Goal: Information Seeking & Learning: Learn about a topic

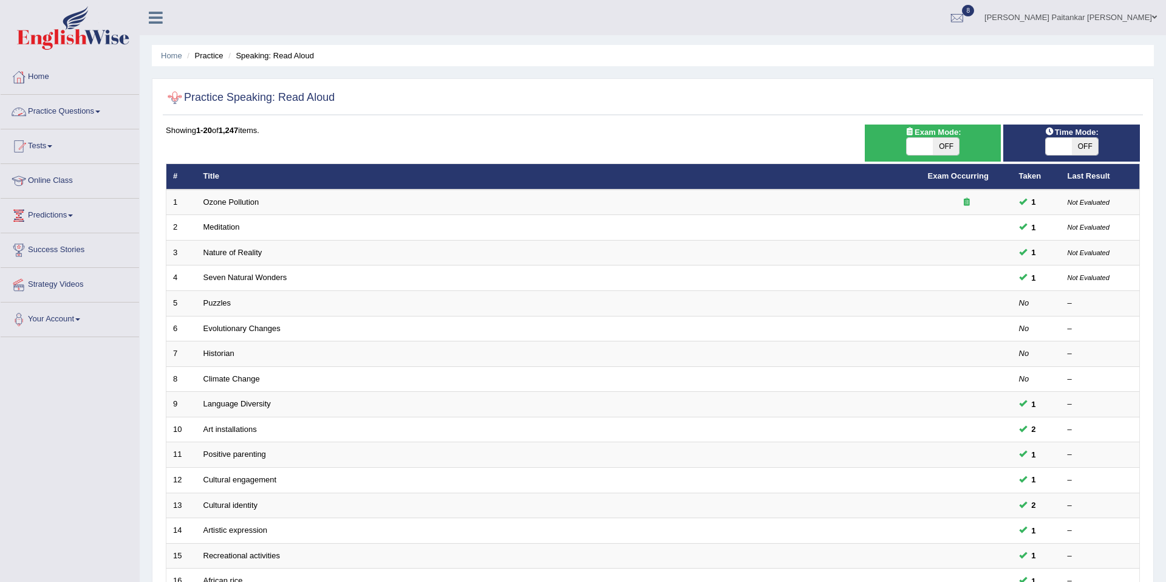
click at [85, 106] on link "Practice Questions" at bounding box center [70, 110] width 138 height 30
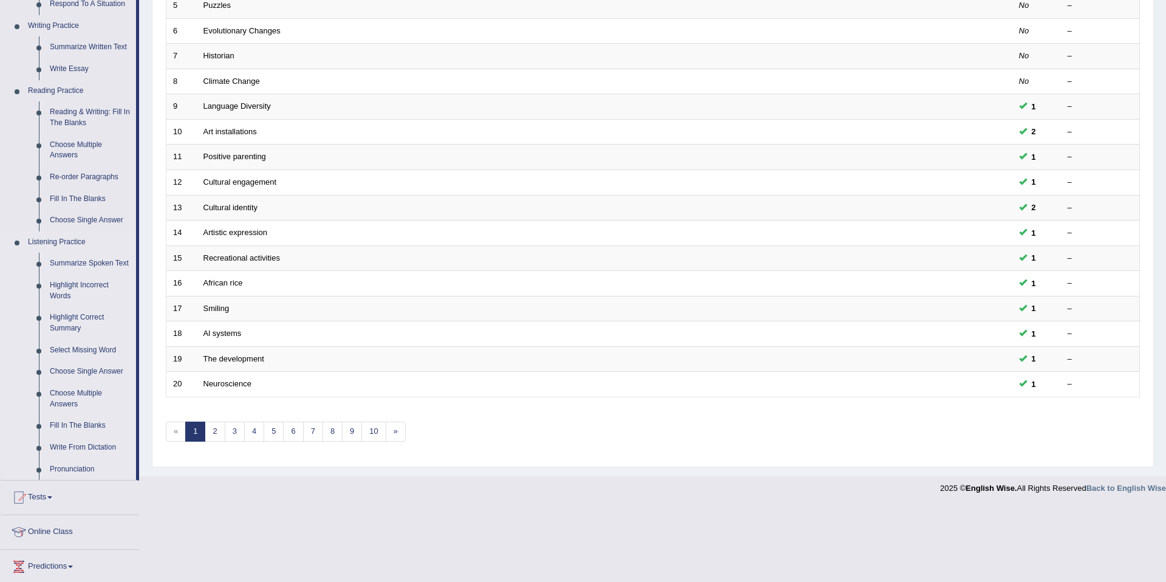
scroll to position [289, 0]
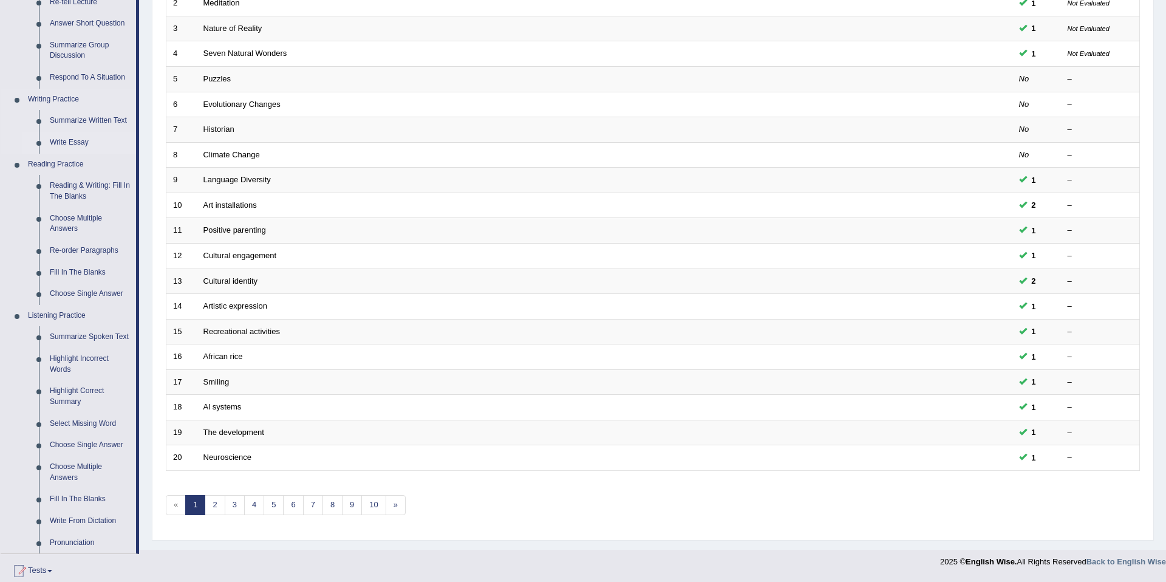
click at [77, 138] on link "Write Essay" at bounding box center [90, 143] width 92 height 22
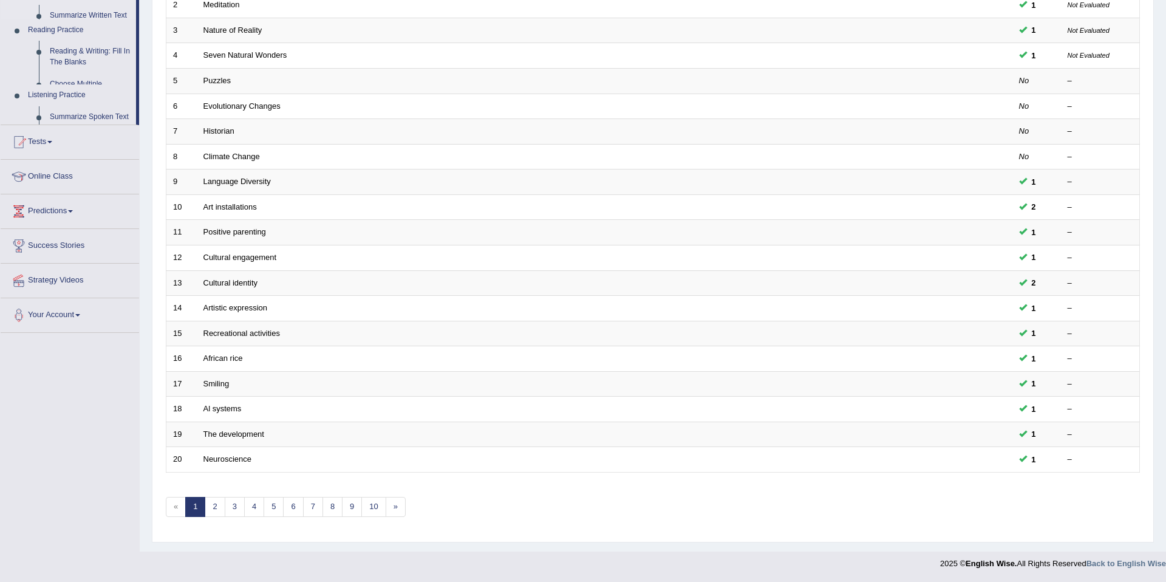
scroll to position [222, 0]
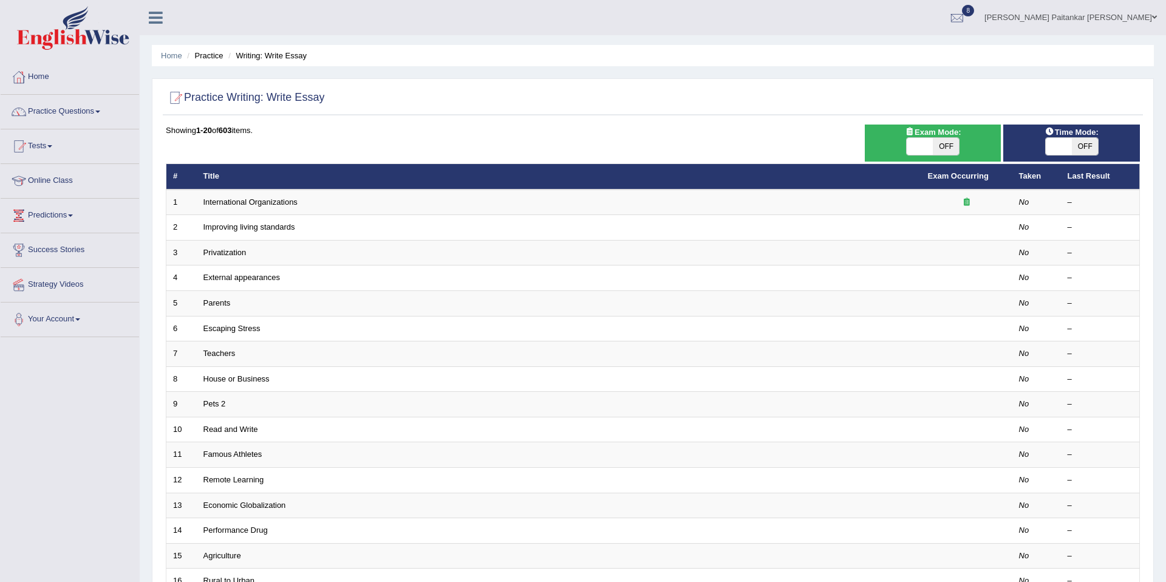
scroll to position [2, 0]
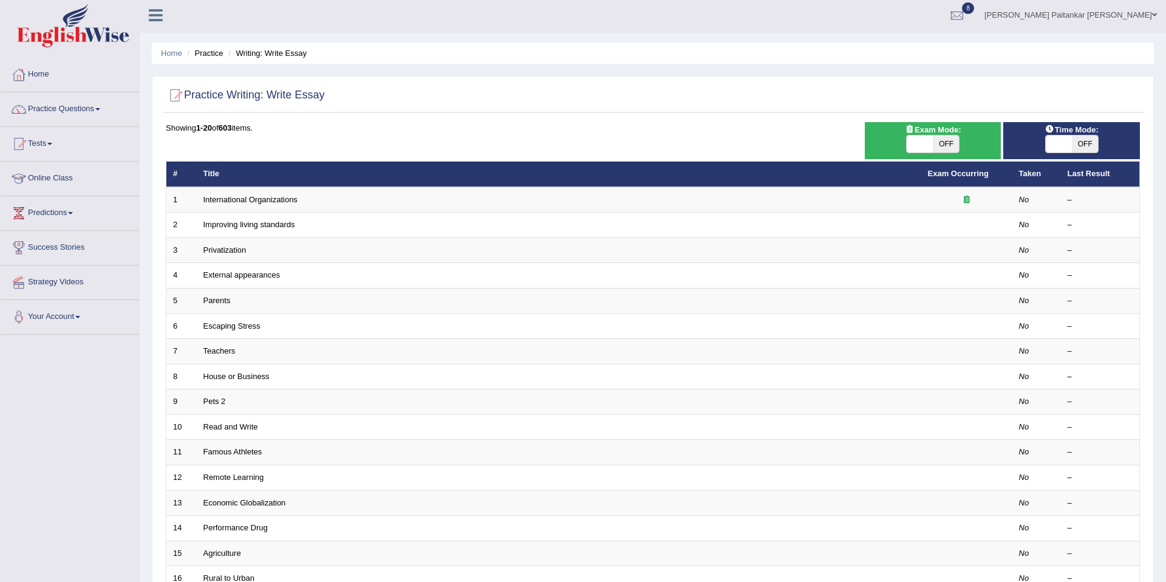
click at [86, 106] on link "Practice Questions" at bounding box center [70, 107] width 138 height 30
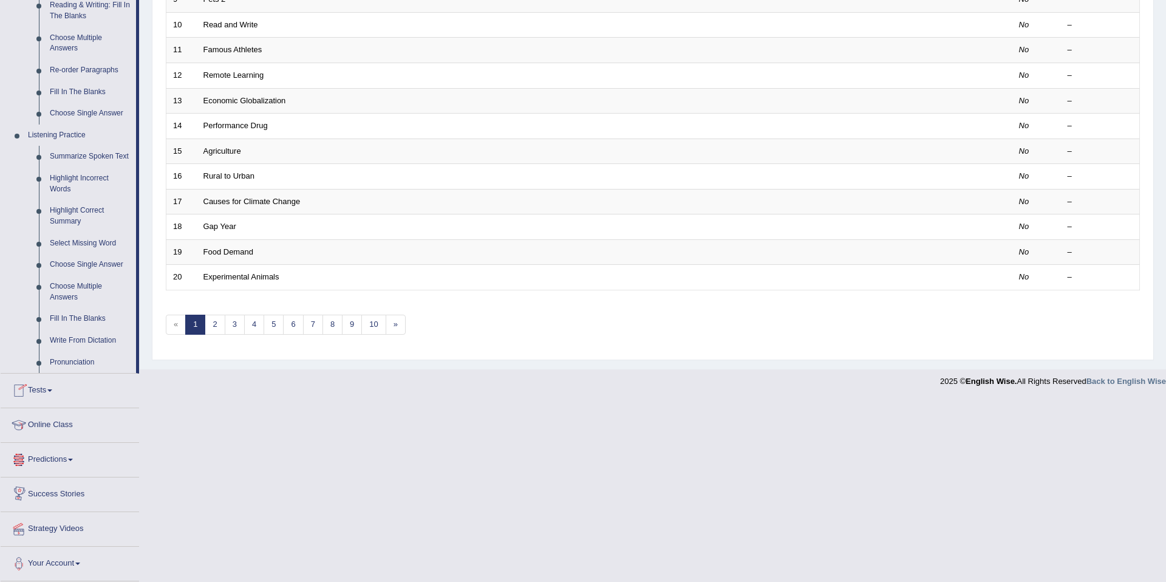
click at [32, 390] on link "Tests" at bounding box center [70, 388] width 138 height 30
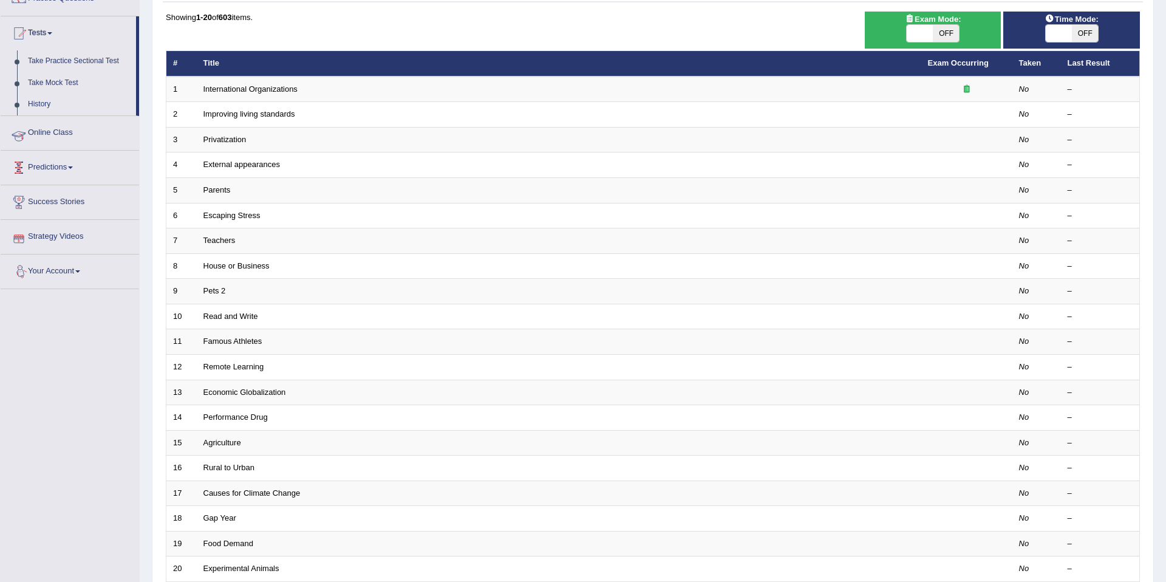
scroll to position [92, 0]
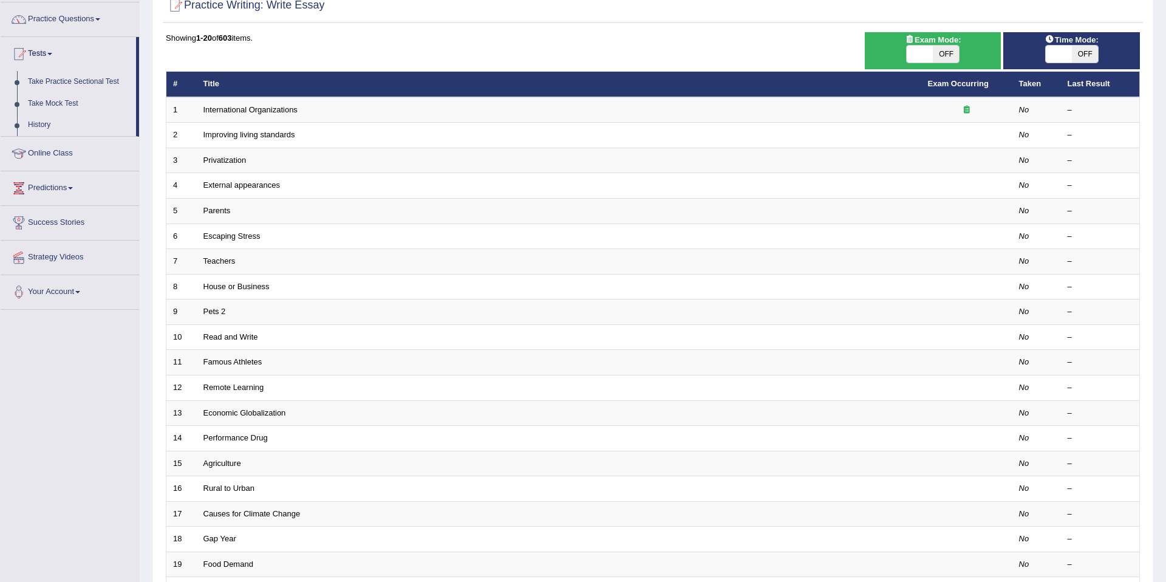
click at [36, 127] on link "History" at bounding box center [79, 125] width 114 height 22
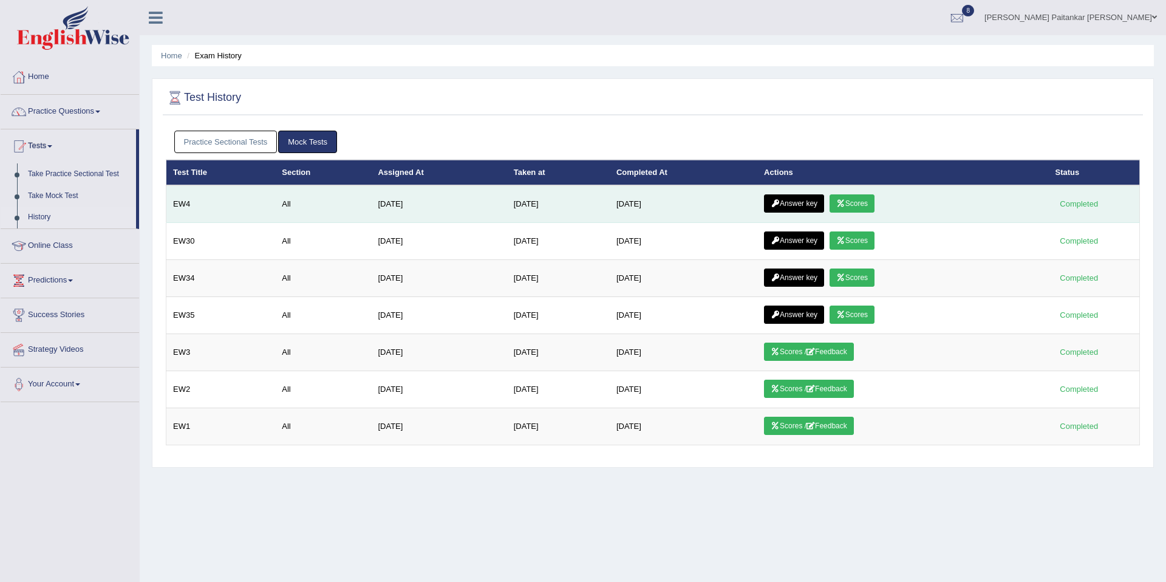
click at [803, 205] on link "Answer key" at bounding box center [794, 203] width 60 height 18
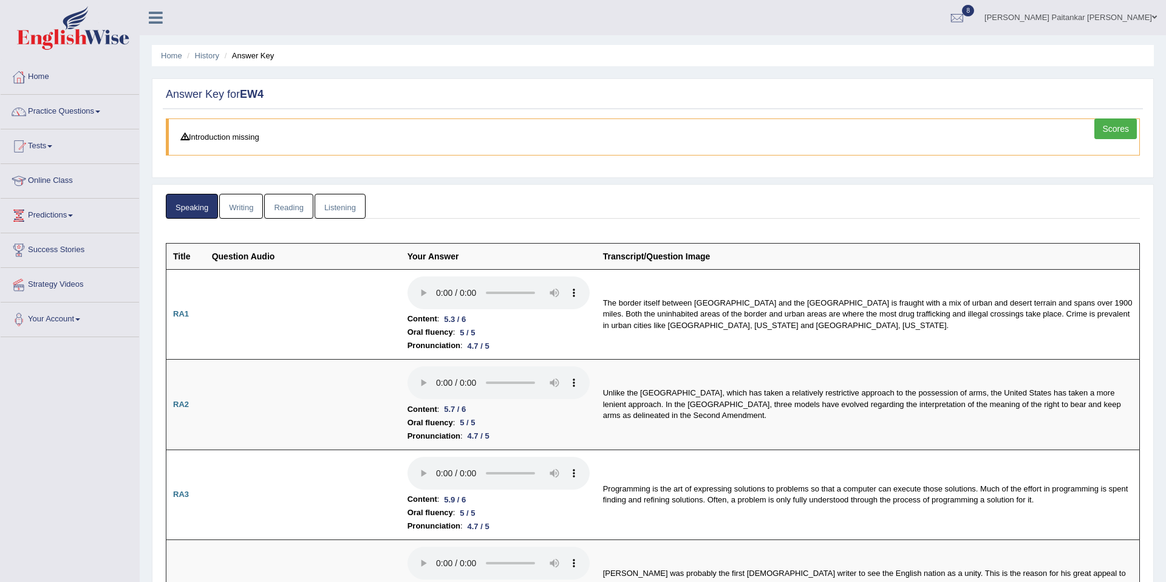
click at [268, 196] on link "Reading" at bounding box center [288, 206] width 49 height 25
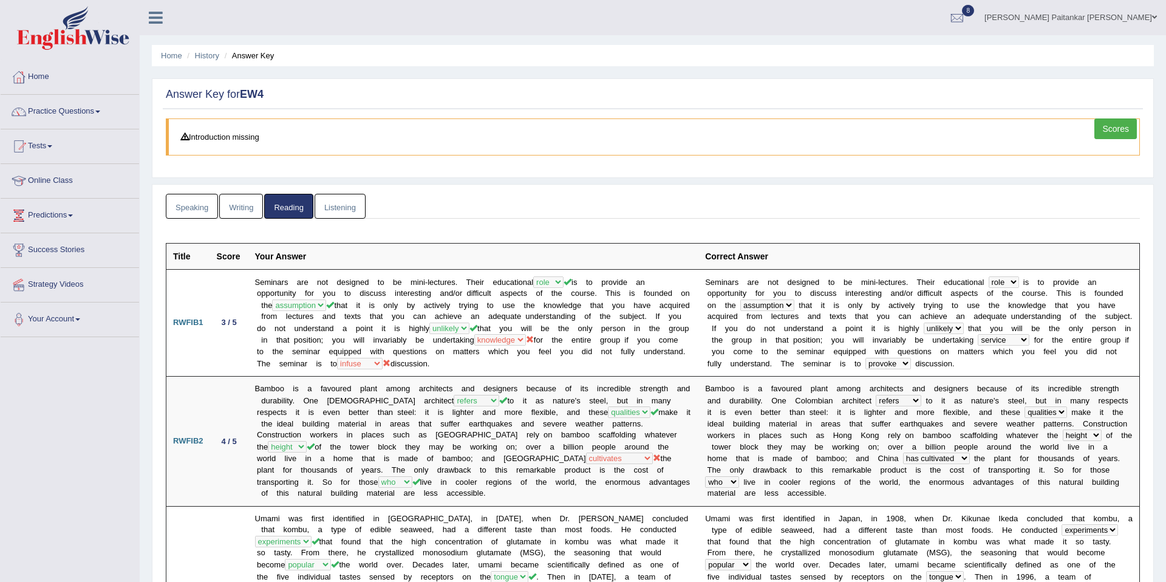
click at [244, 201] on link "Writing" at bounding box center [241, 206] width 44 height 25
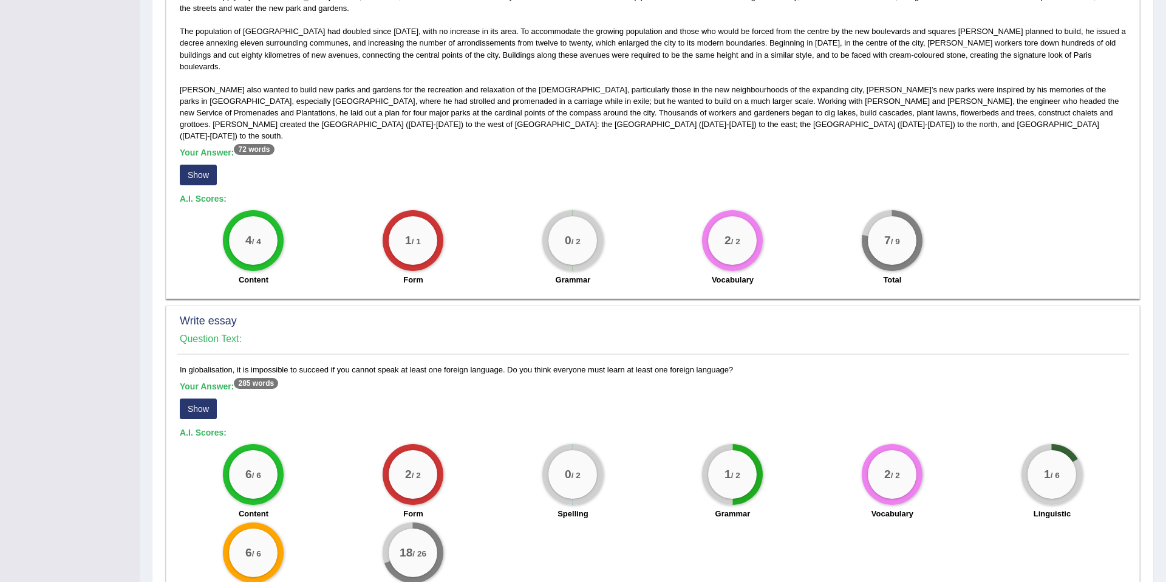
scroll to position [700, 0]
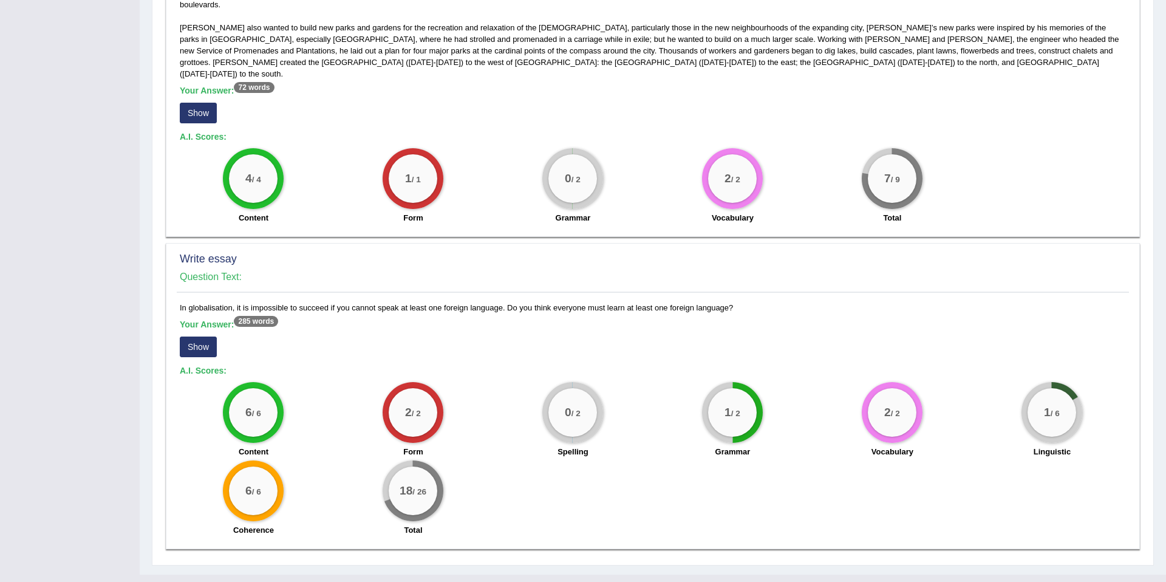
click at [207, 336] on button "Show" at bounding box center [198, 346] width 37 height 21
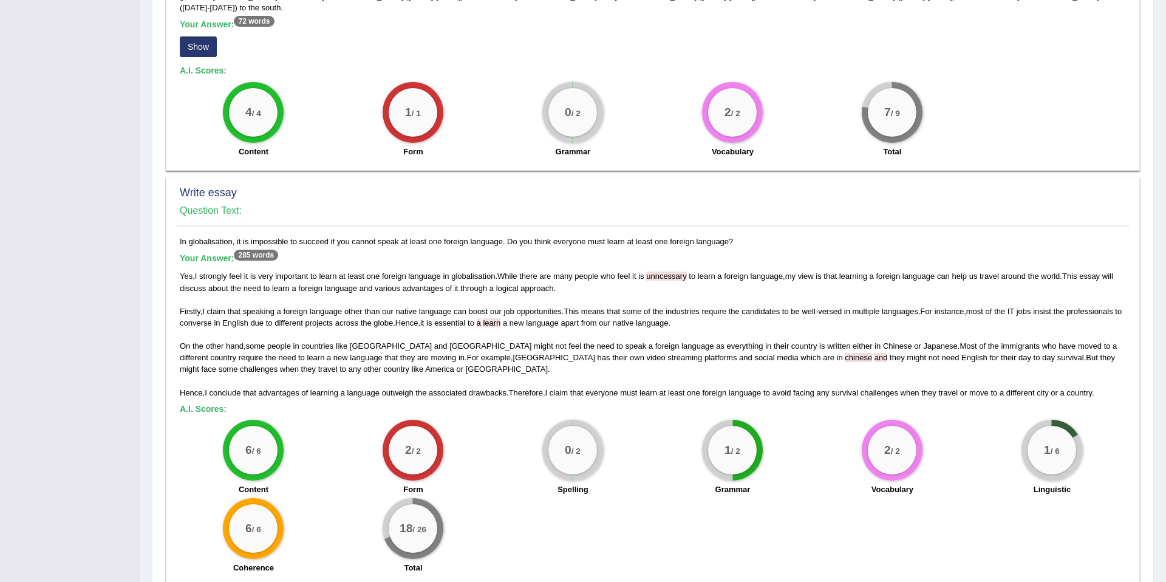
scroll to position [765, 0]
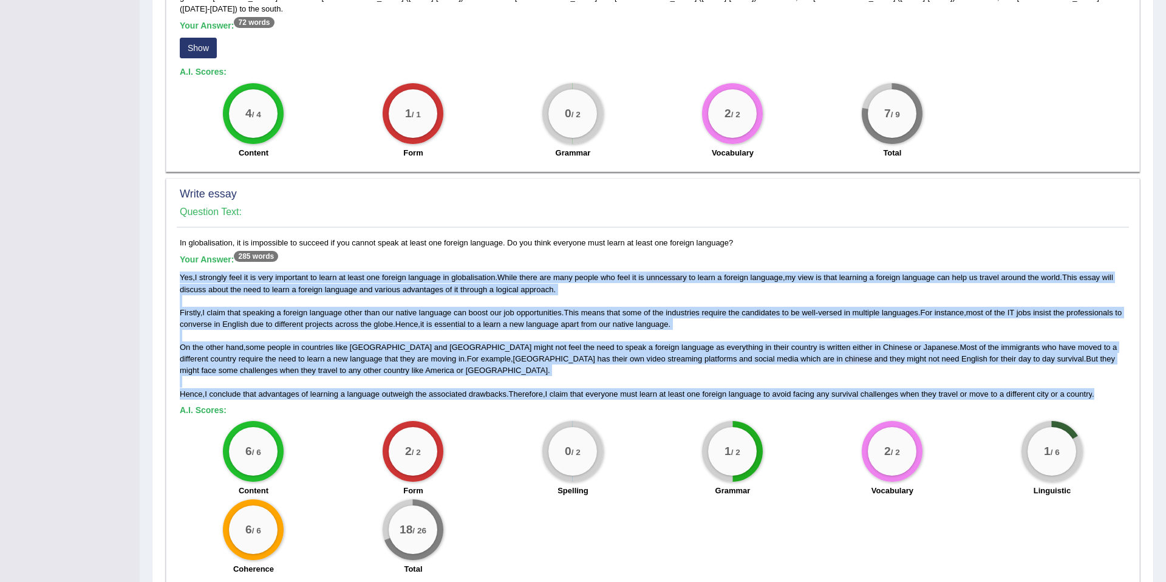
drag, startPoint x: 1117, startPoint y: 373, endPoint x: 179, endPoint y: 243, distance: 946.6
click at [180, 254] on div "Your Answer: 285 words Yes , I strongly feel it is very important to learn at l…" at bounding box center [653, 326] width 946 height 145
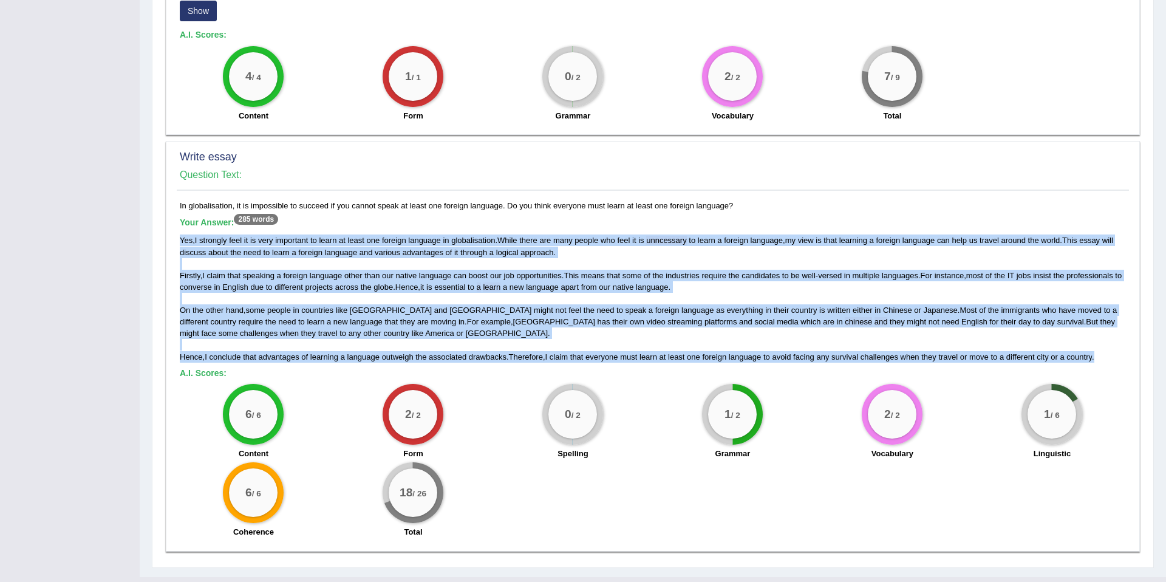
copy div "Yes , I strongly feel it is very important to learn at least one foreign langua…"
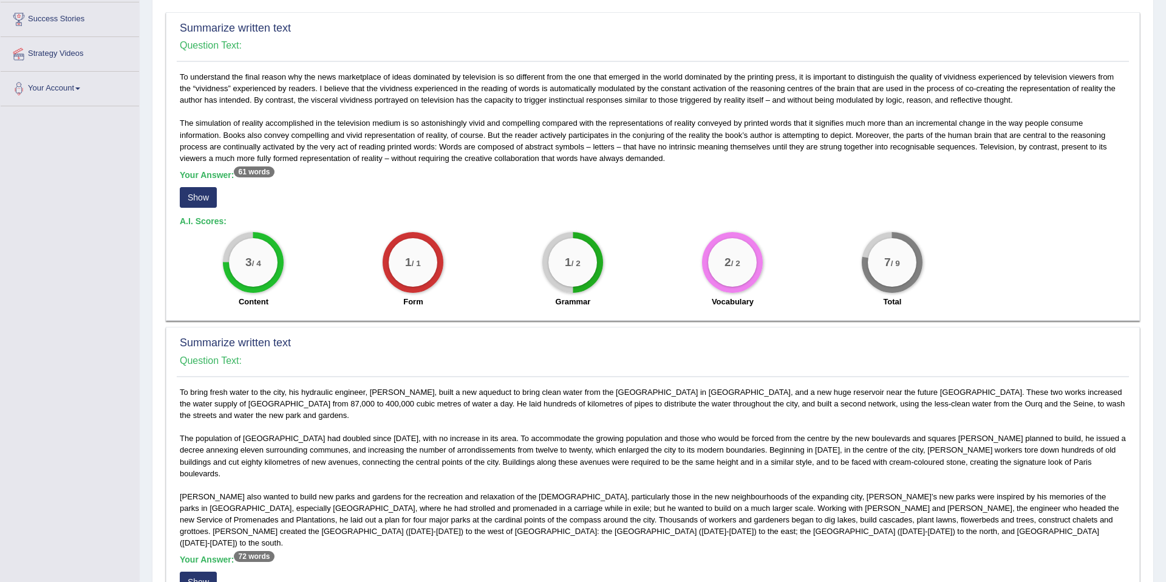
scroll to position [0, 0]
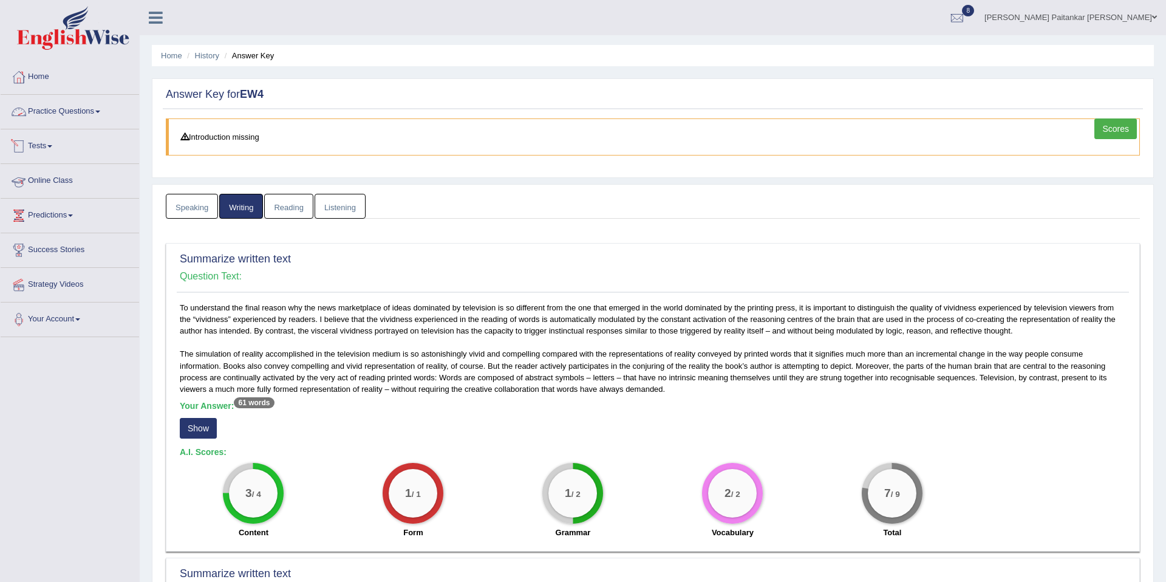
click at [70, 109] on link "Practice Questions" at bounding box center [70, 110] width 138 height 30
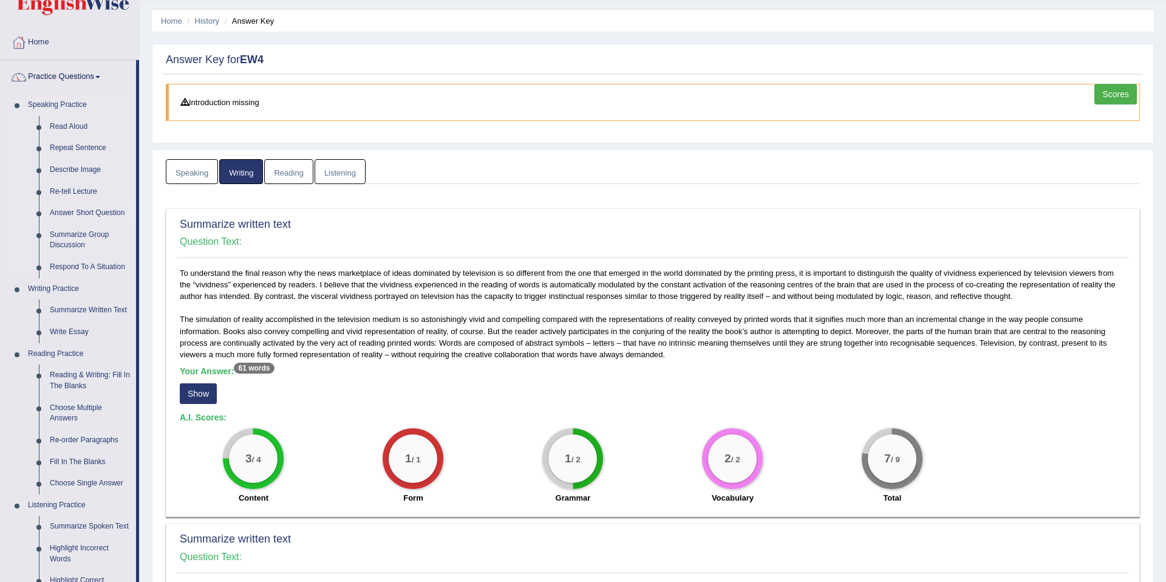
scroll to position [23, 0]
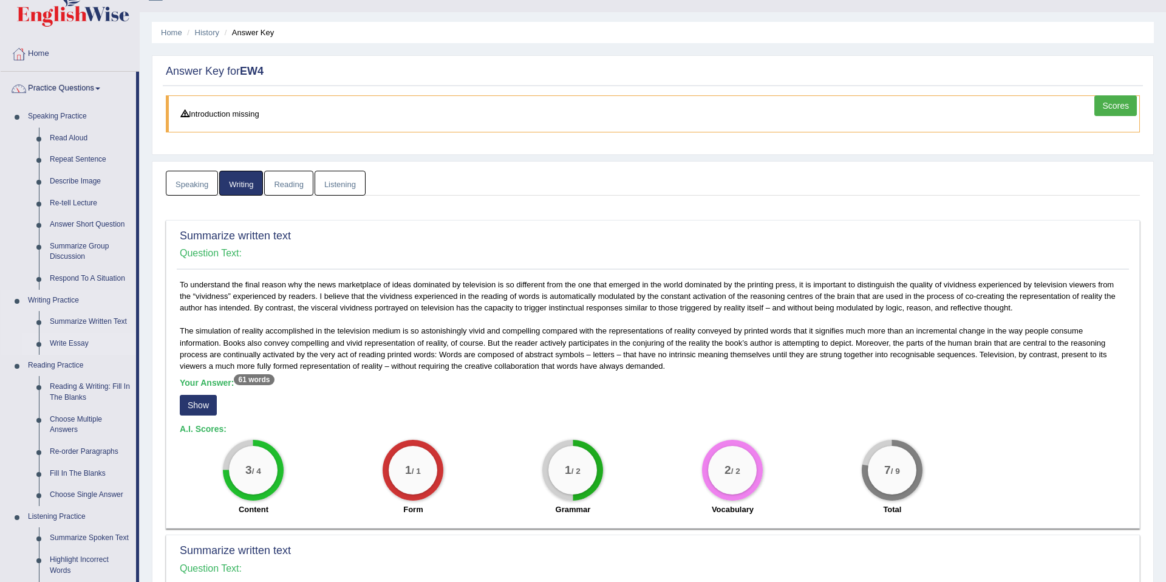
click at [86, 342] on link "Write Essay" at bounding box center [90, 344] width 92 height 22
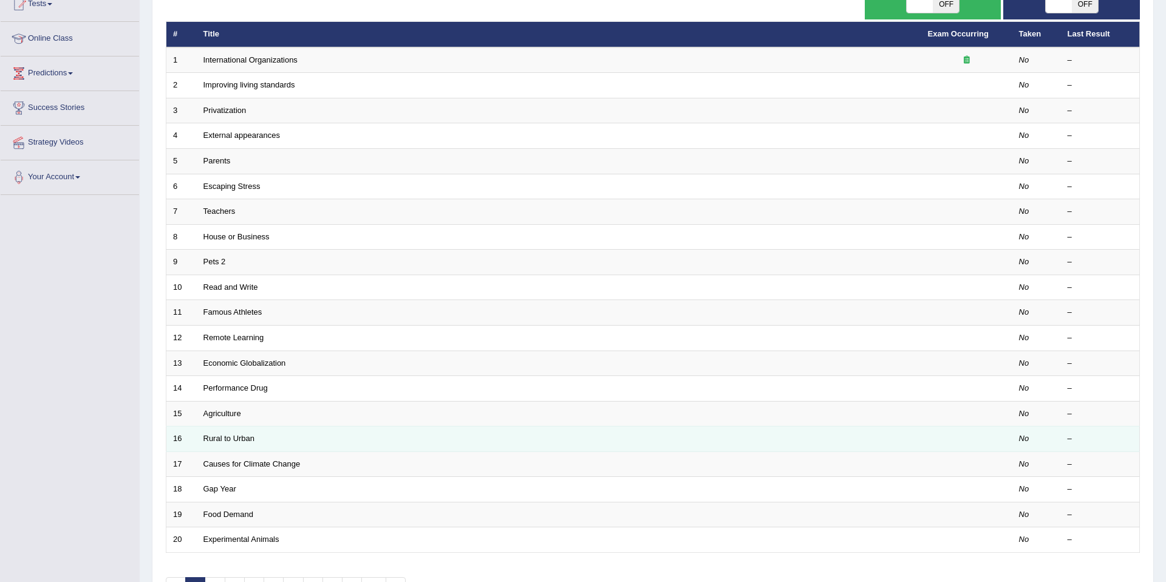
scroll to position [222, 0]
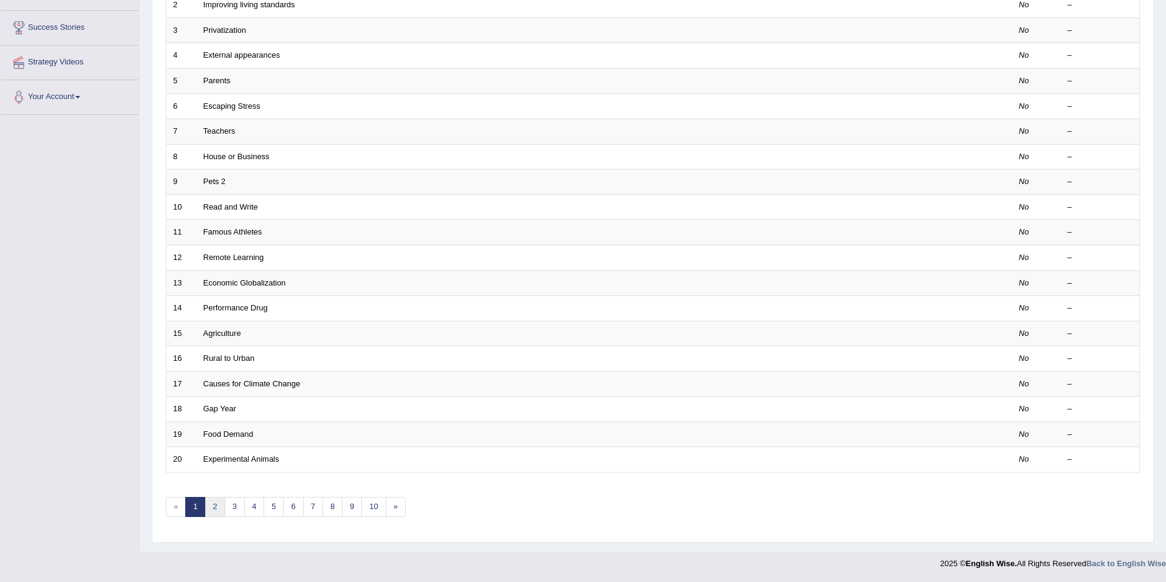
click at [214, 505] on link "2" at bounding box center [215, 507] width 20 height 20
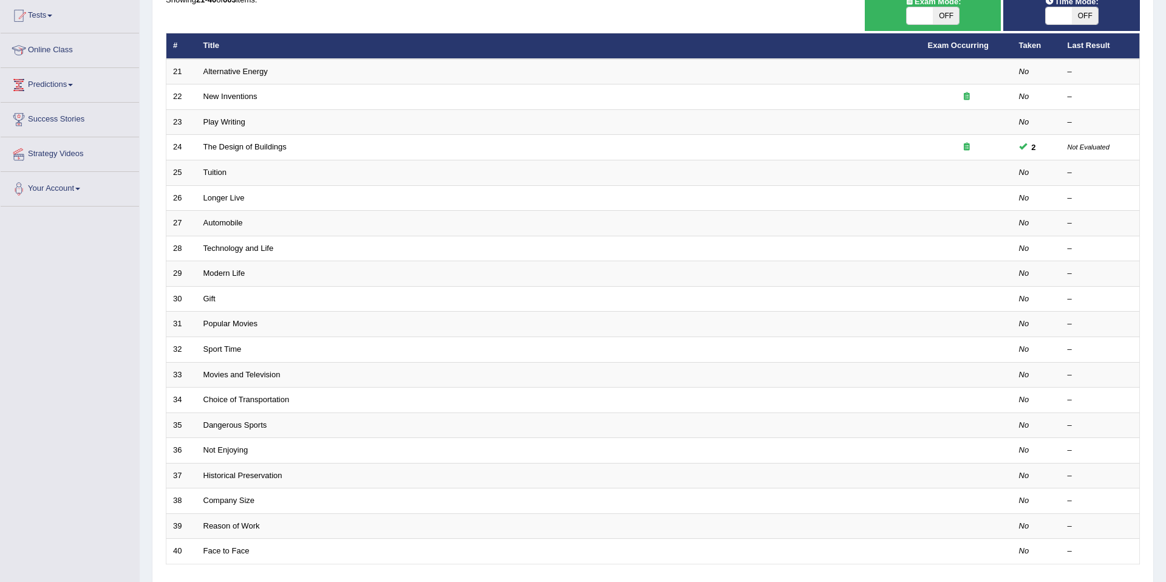
scroll to position [222, 0]
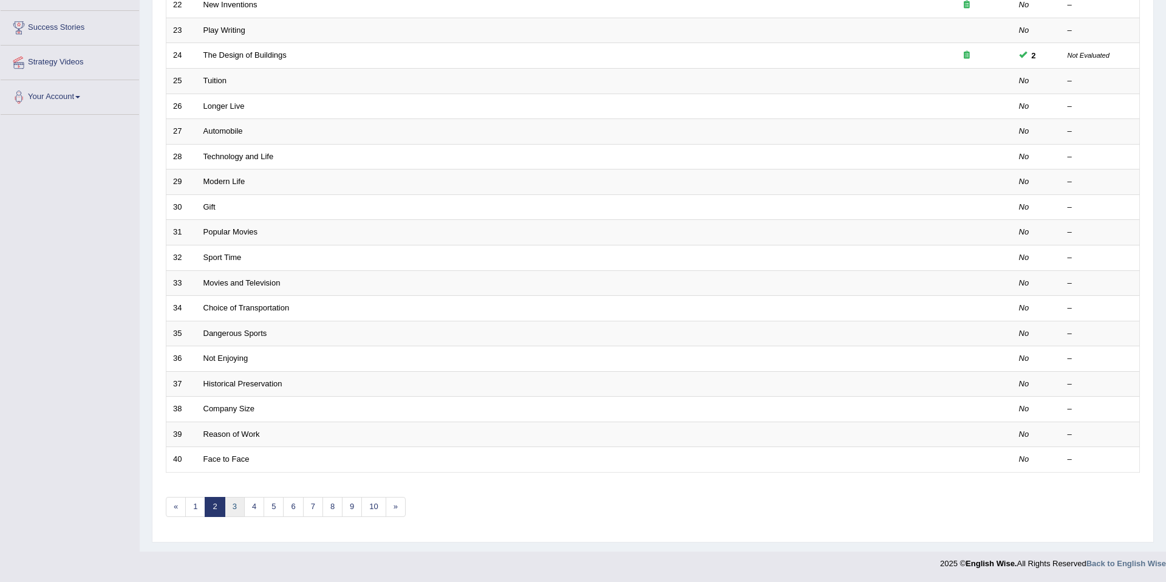
click at [233, 499] on link "3" at bounding box center [235, 507] width 20 height 20
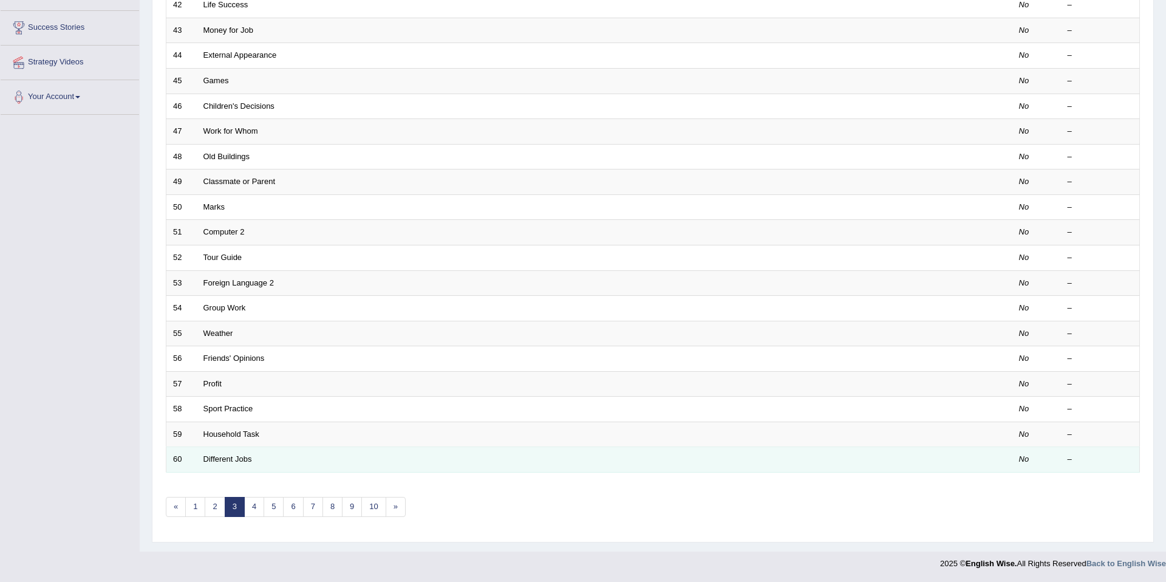
scroll to position [219, 0]
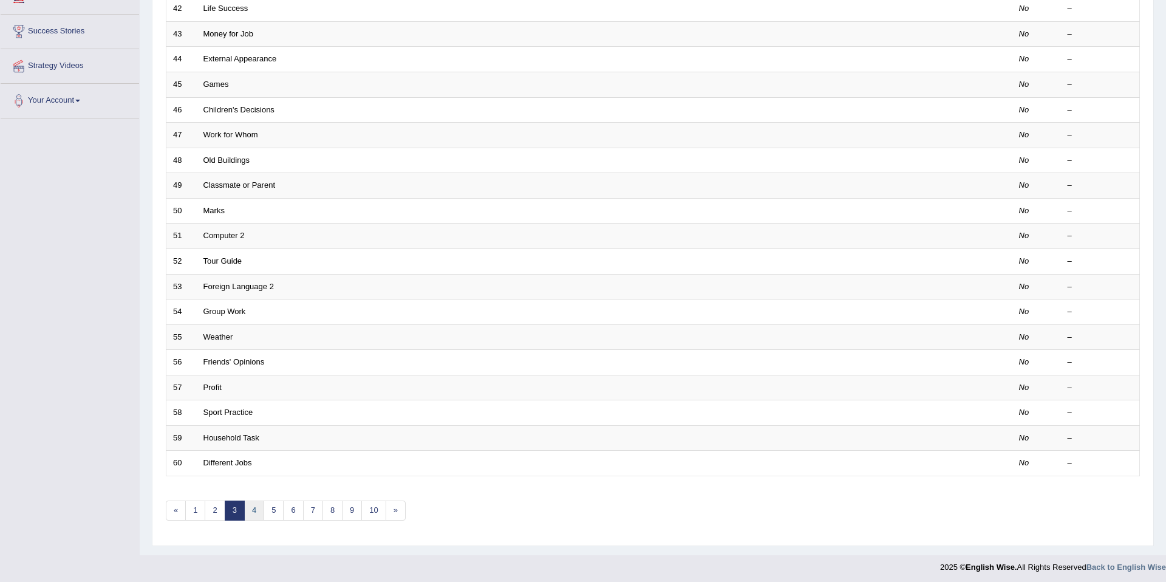
click at [259, 510] on link "4" at bounding box center [254, 510] width 20 height 20
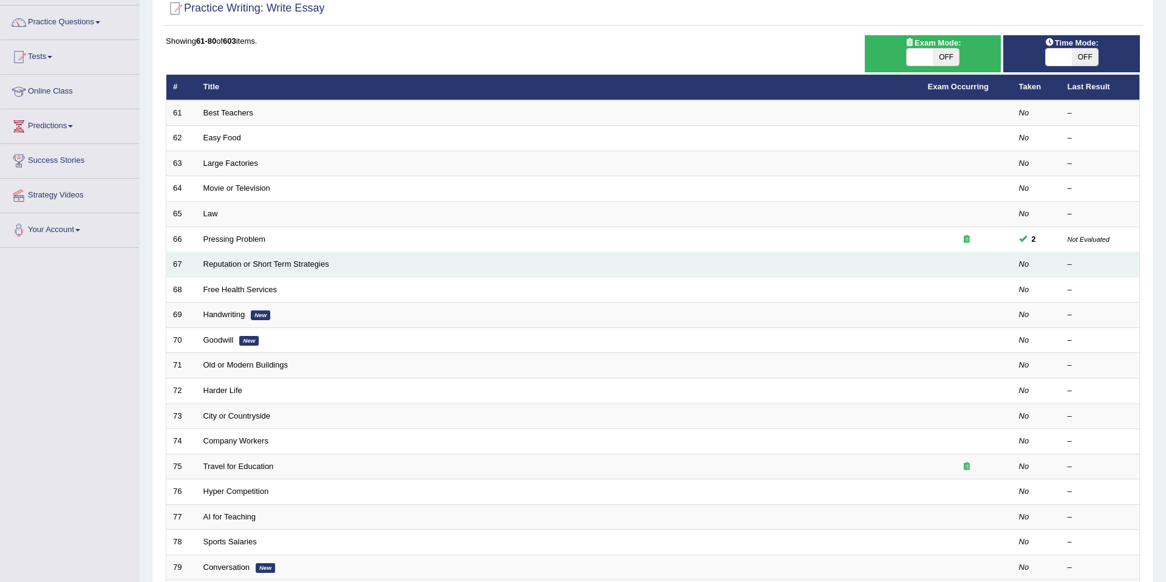
scroll to position [197, 0]
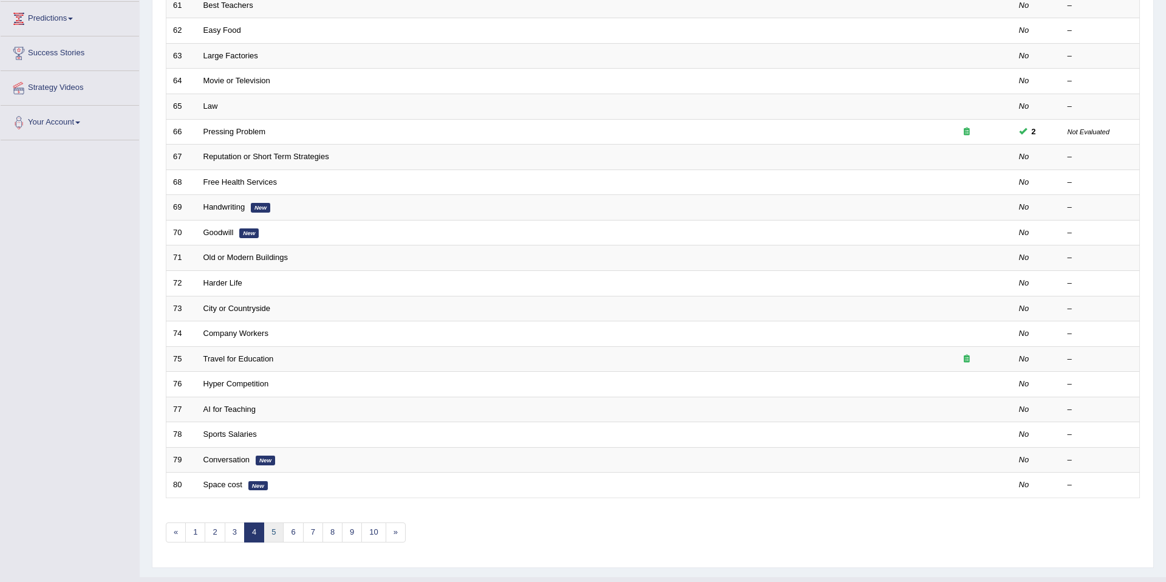
click at [272, 525] on link "5" at bounding box center [274, 532] width 20 height 20
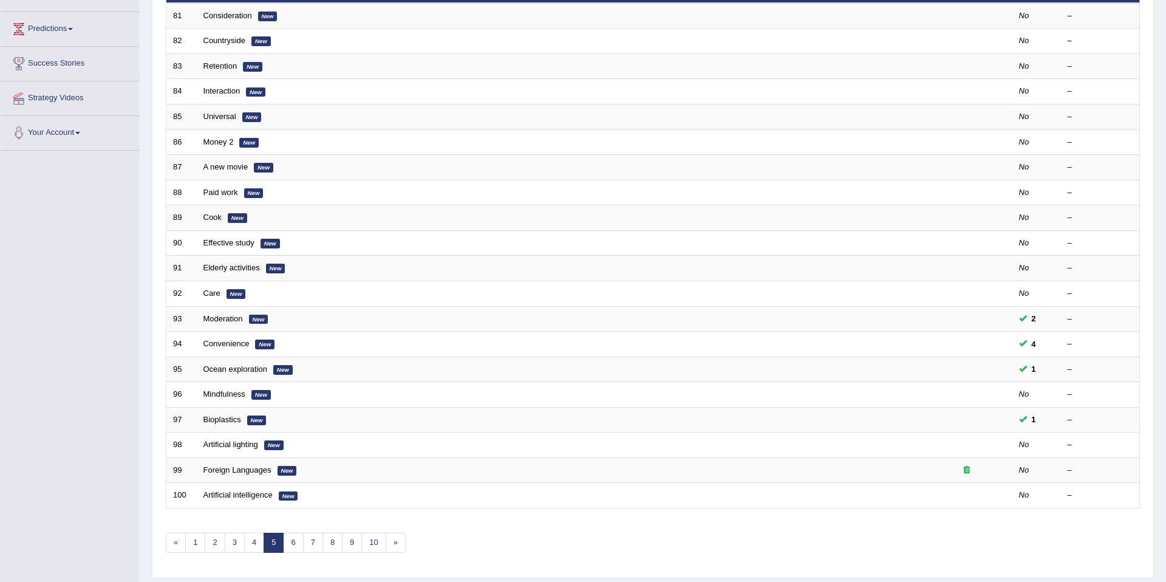
scroll to position [189, 0]
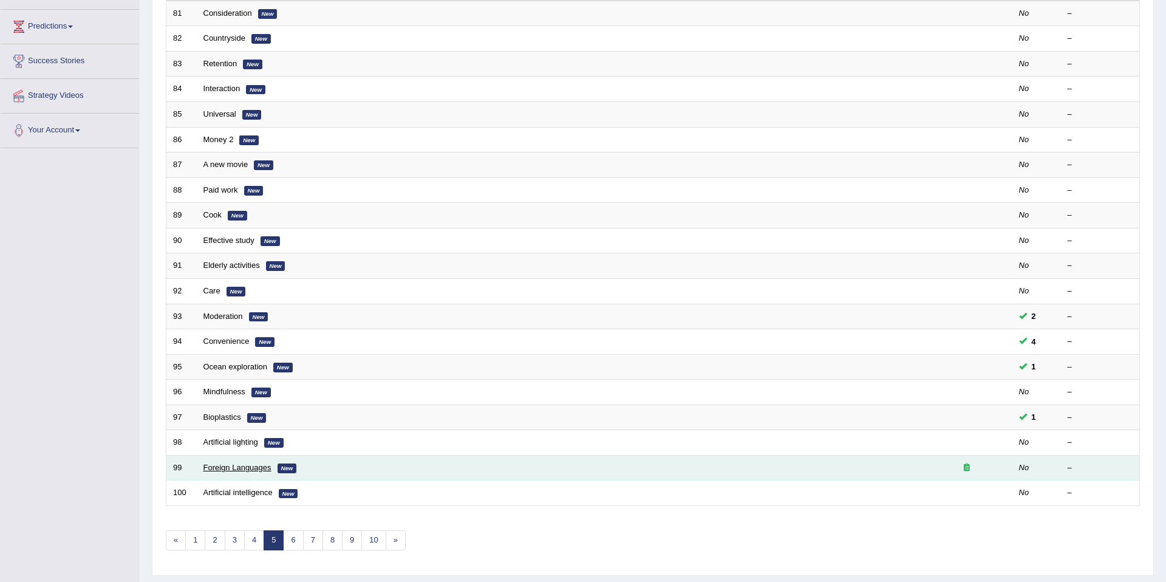
click at [242, 468] on link "Foreign Languages" at bounding box center [237, 467] width 68 height 9
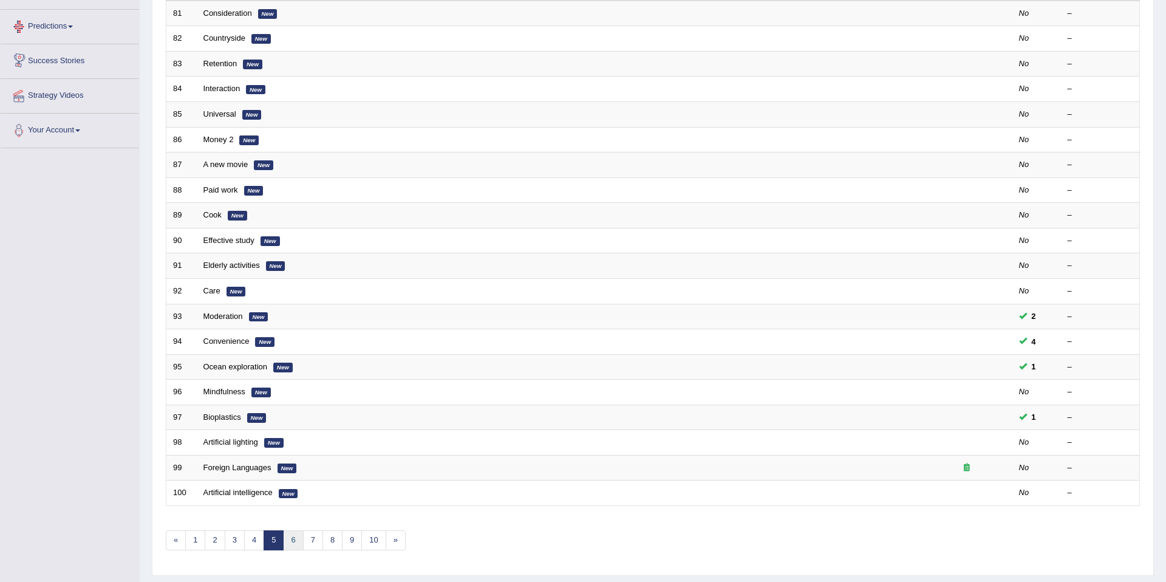
click at [290, 539] on link "6" at bounding box center [293, 540] width 20 height 20
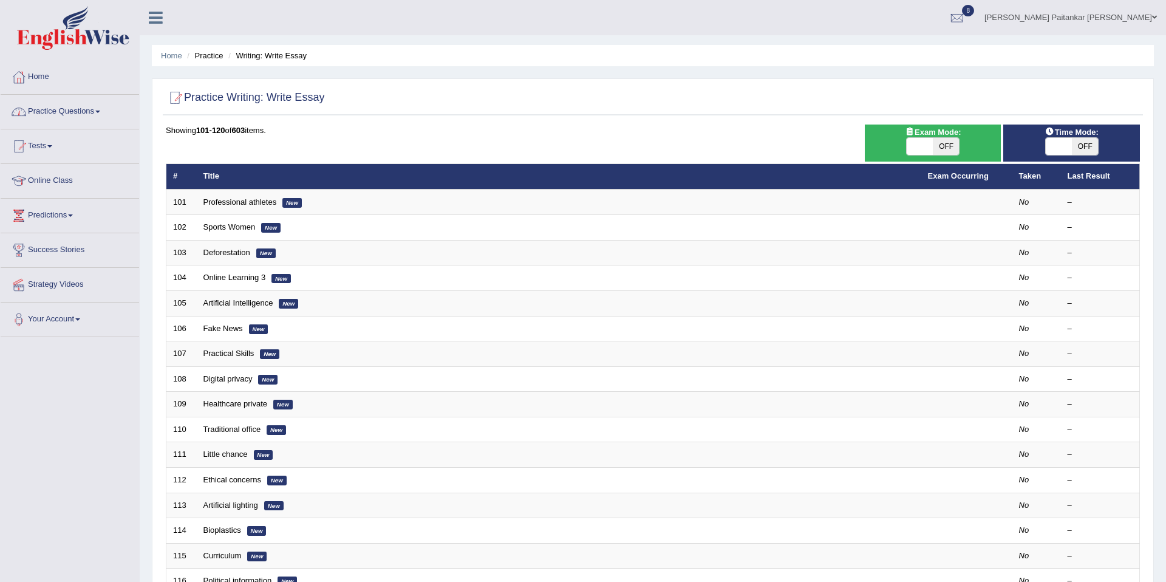
click at [115, 111] on link "Practice Questions" at bounding box center [70, 110] width 138 height 30
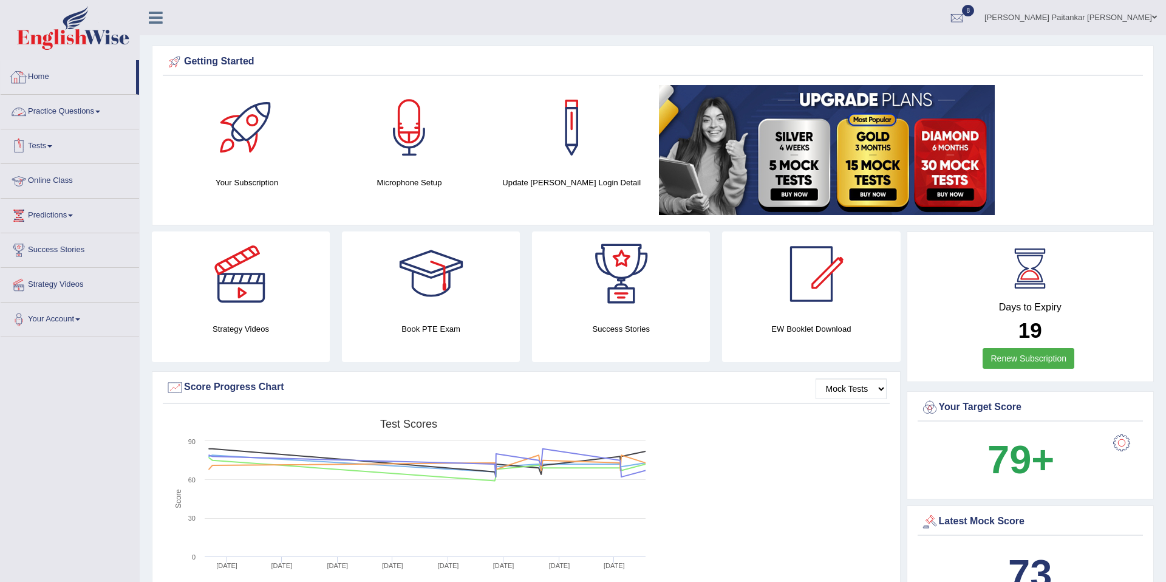
click at [236, 248] on div at bounding box center [241, 273] width 85 height 85
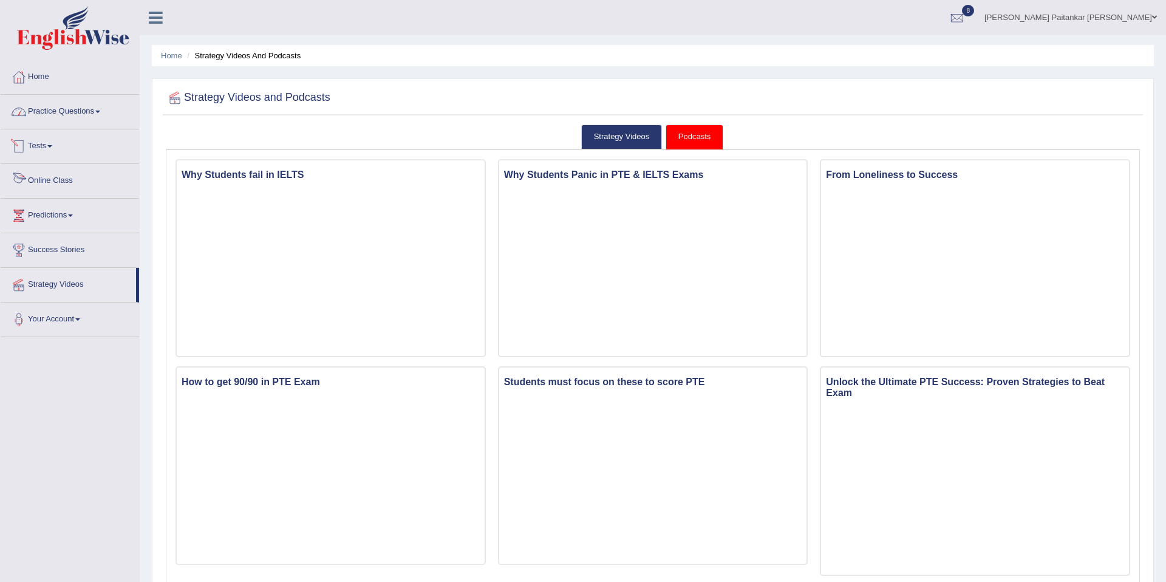
click at [70, 95] on link "Practice Questions" at bounding box center [70, 110] width 138 height 30
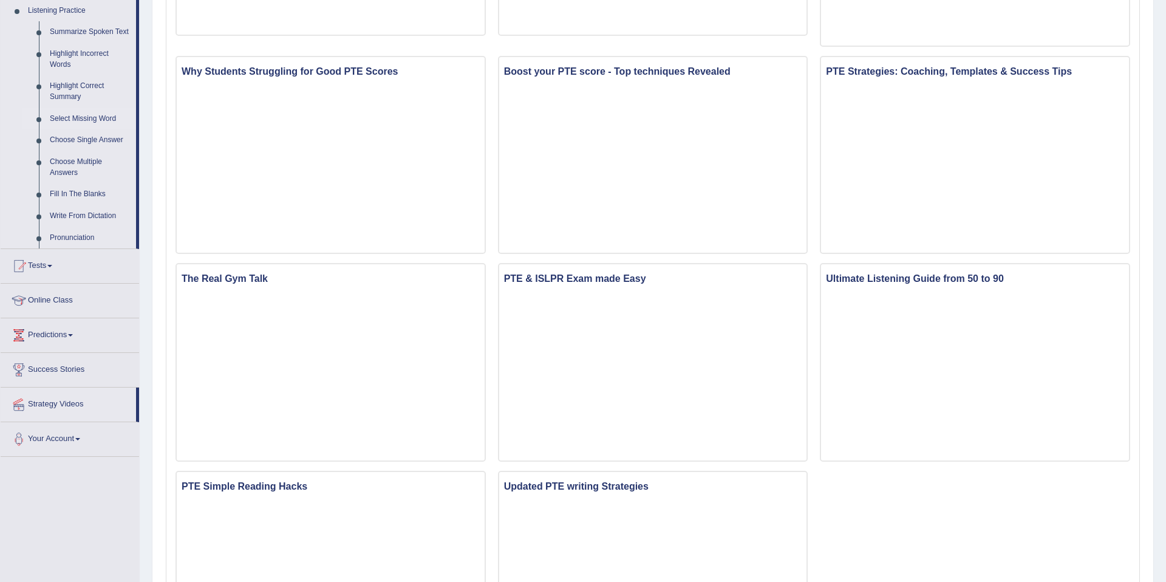
scroll to position [424, 0]
